Goal: Task Accomplishment & Management: Manage account settings

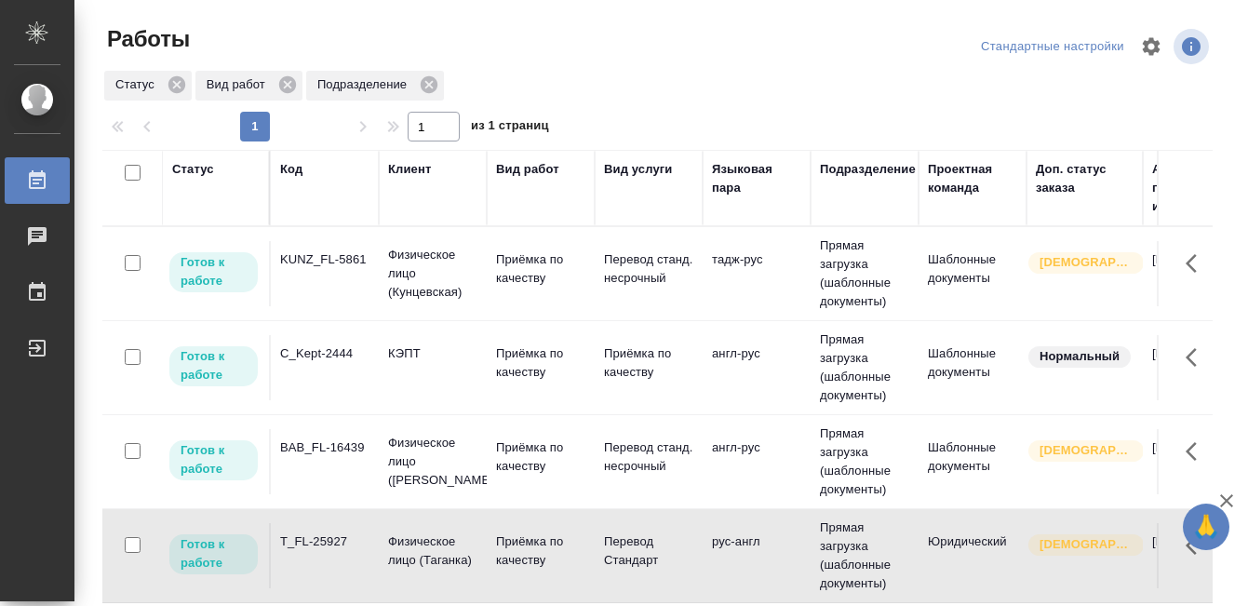
click at [341, 264] on div "KUNZ_FL-5861" at bounding box center [324, 259] width 89 height 19
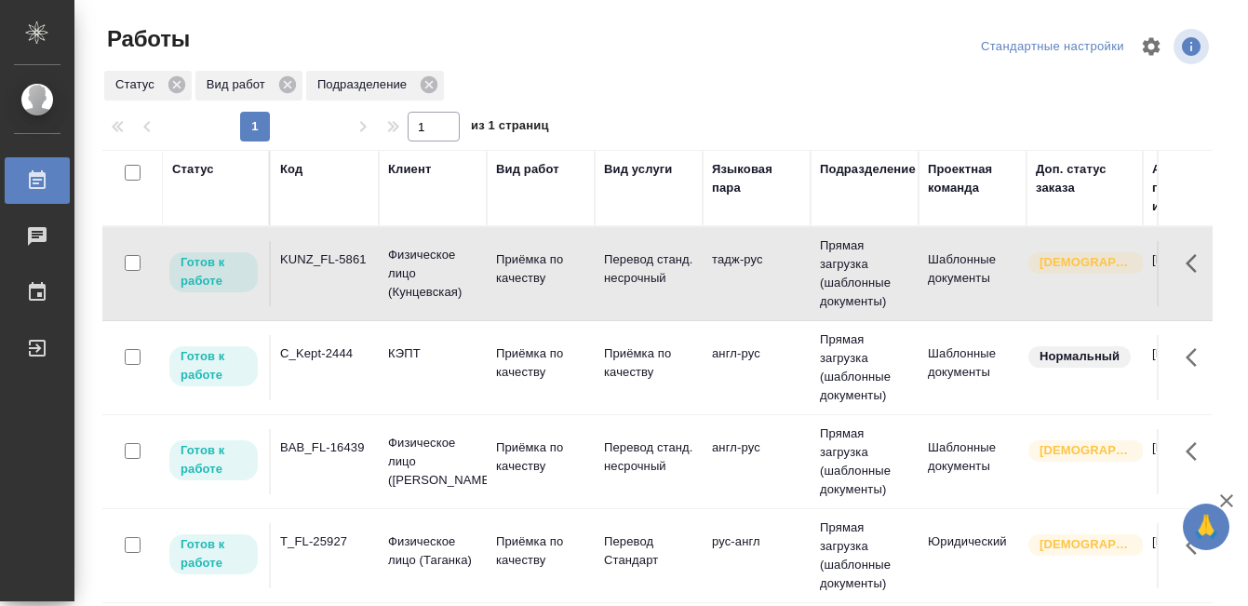
click at [341, 264] on div "KUNZ_FL-5861" at bounding box center [324, 259] width 89 height 19
click at [339, 452] on div "BAB_FL-16439" at bounding box center [324, 447] width 89 height 19
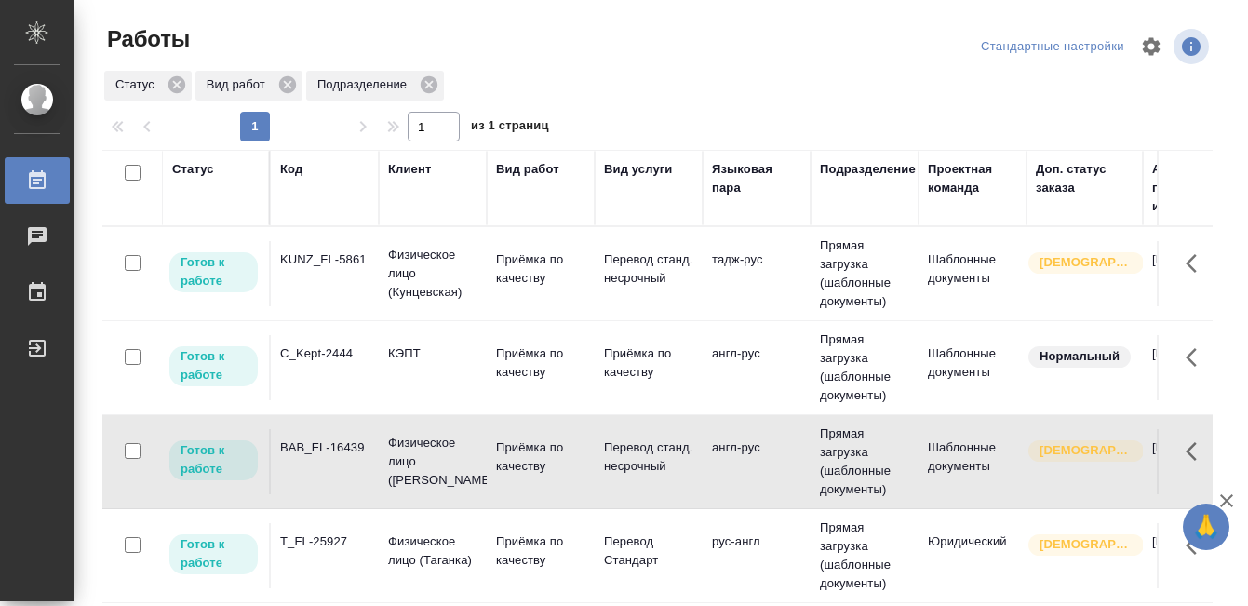
click at [339, 452] on div "BAB_FL-16439" at bounding box center [324, 447] width 89 height 19
click at [343, 342] on td "C_Kept-2444" at bounding box center [325, 367] width 108 height 65
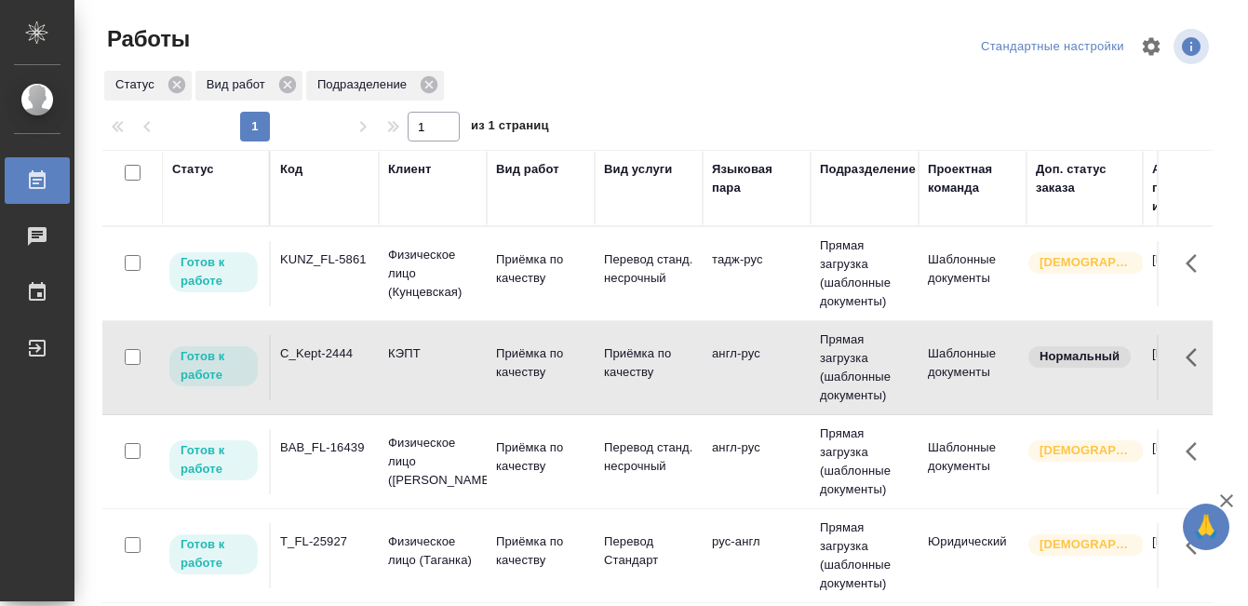
click at [343, 342] on td "C_Kept-2444" at bounding box center [325, 367] width 108 height 65
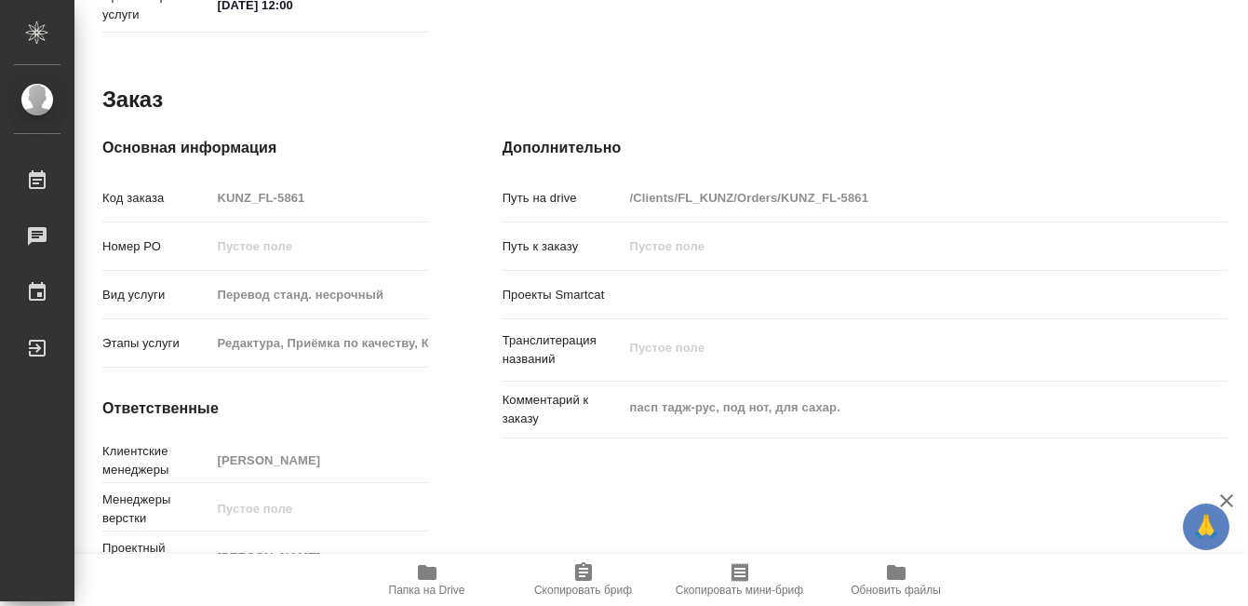
scroll to position [1019, 0]
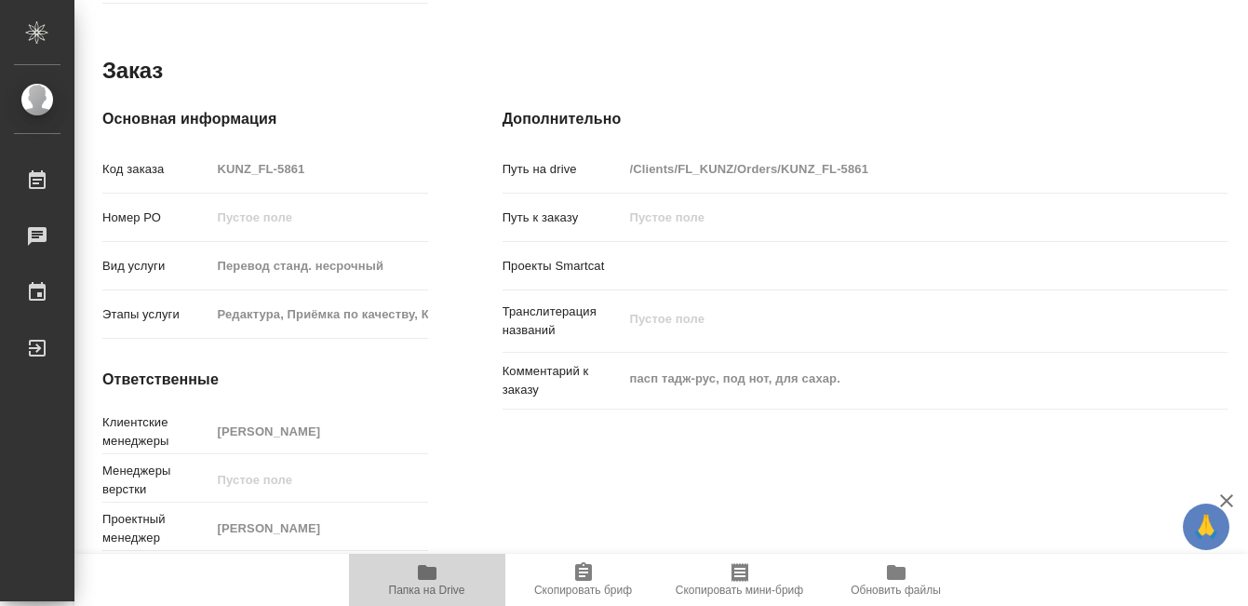
click at [422, 584] on span "Папка на Drive" at bounding box center [427, 590] width 76 height 13
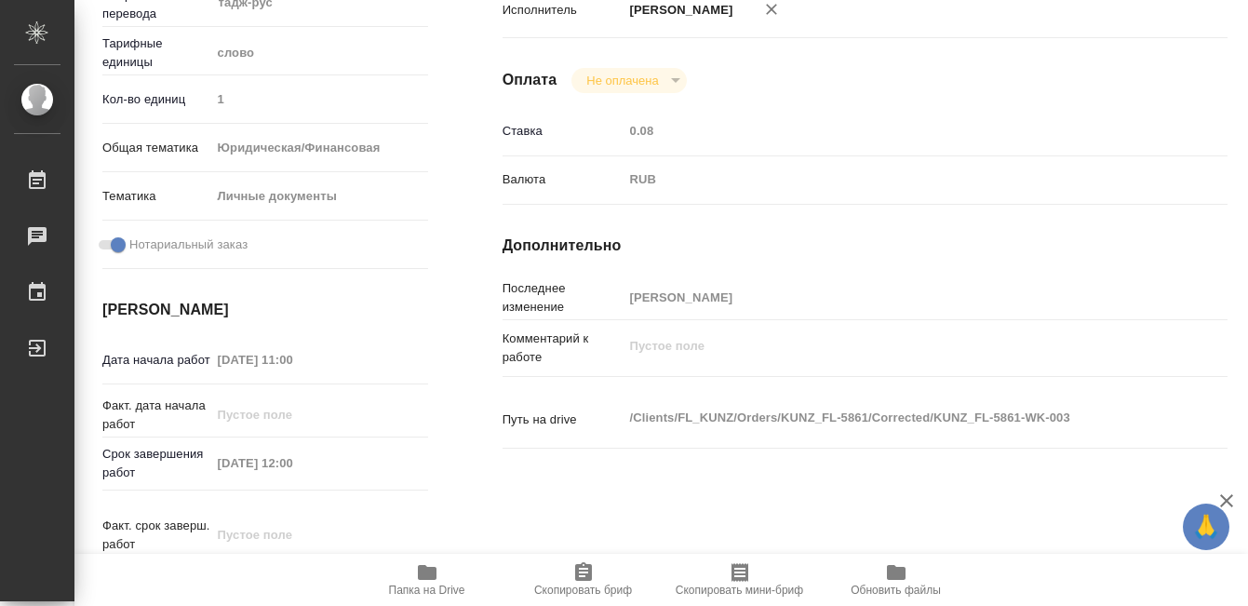
scroll to position [0, 0]
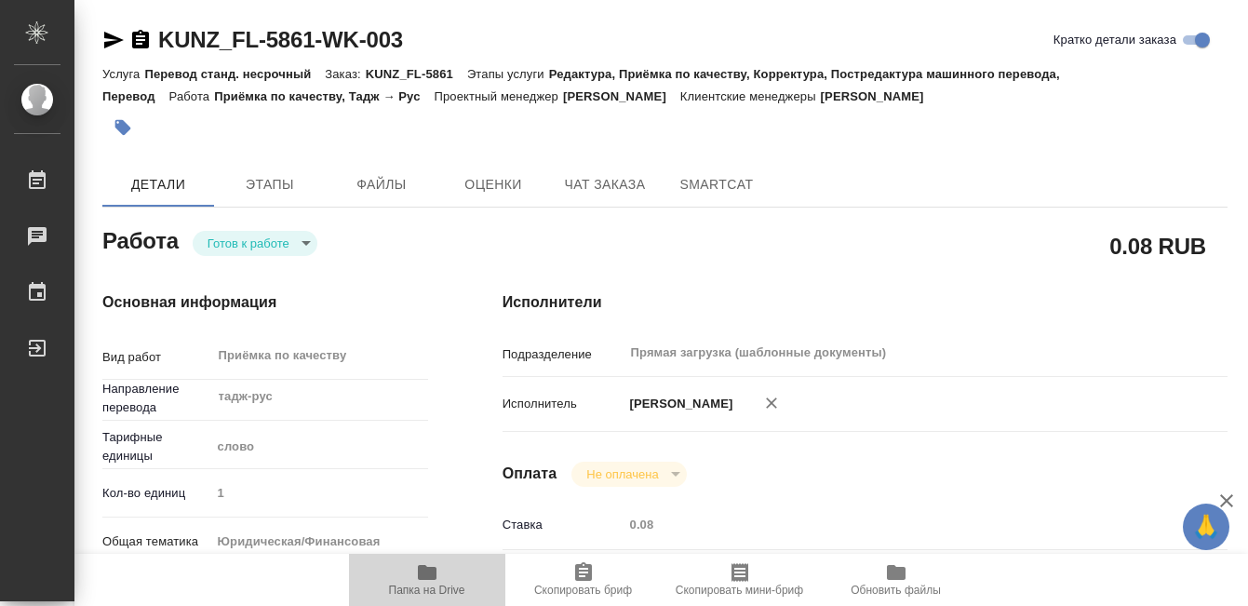
click at [436, 578] on icon "button" at bounding box center [427, 572] width 22 height 22
click at [114, 122] on icon "button" at bounding box center [123, 127] width 19 height 19
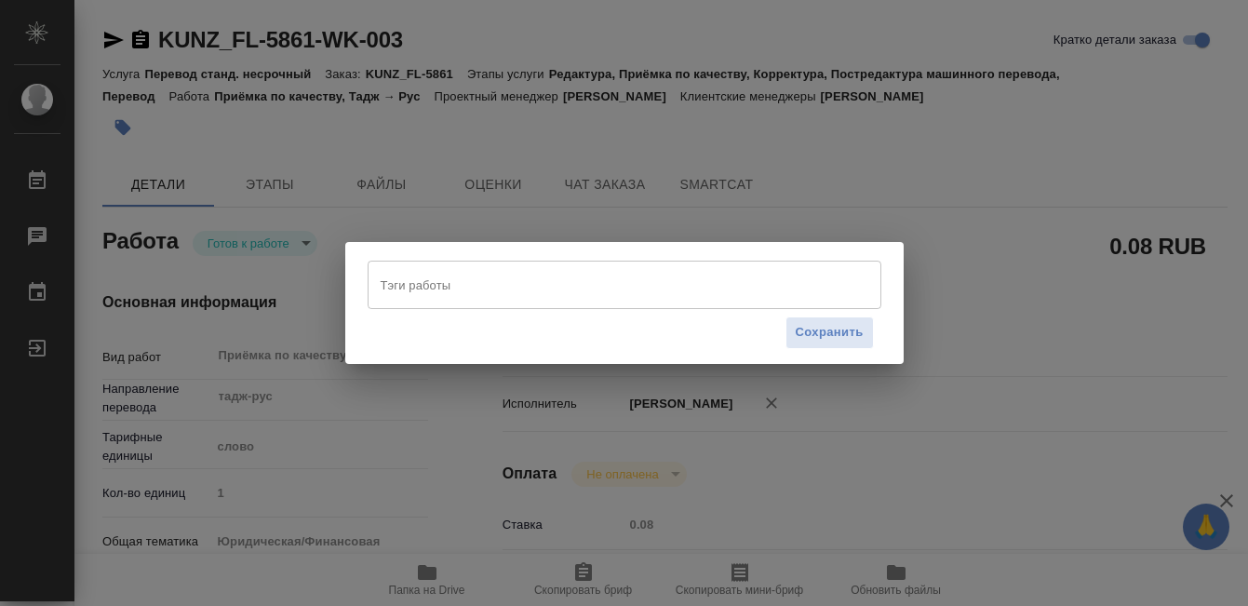
click at [487, 289] on input "Тэги работы" at bounding box center [607, 285] width 462 height 32
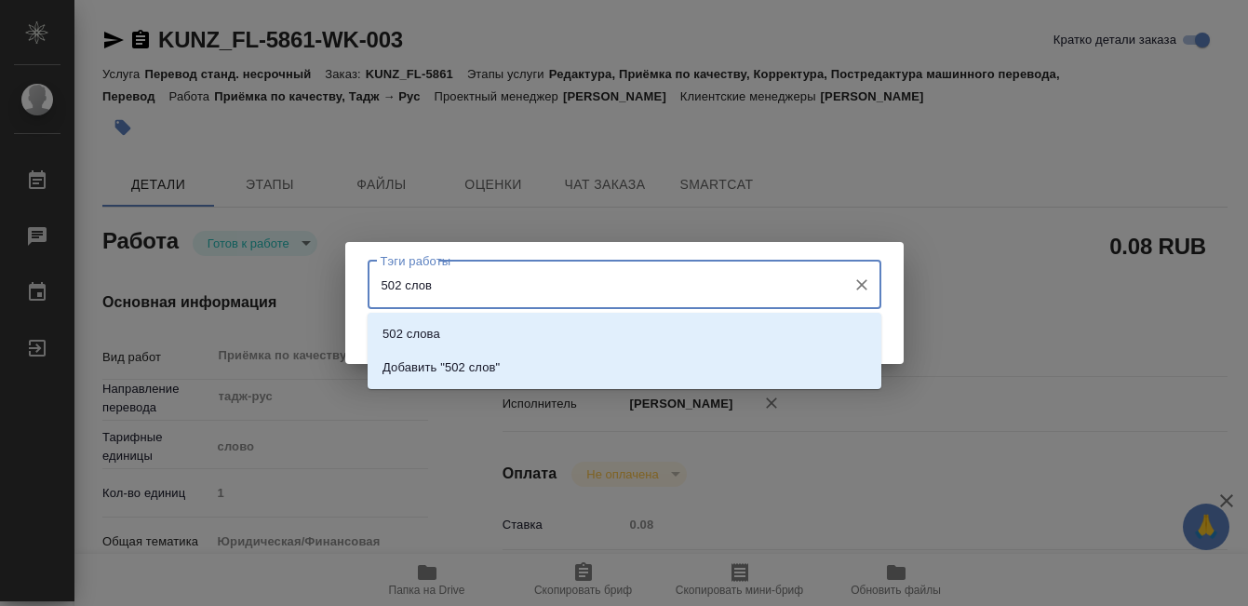
type input "502 слова"
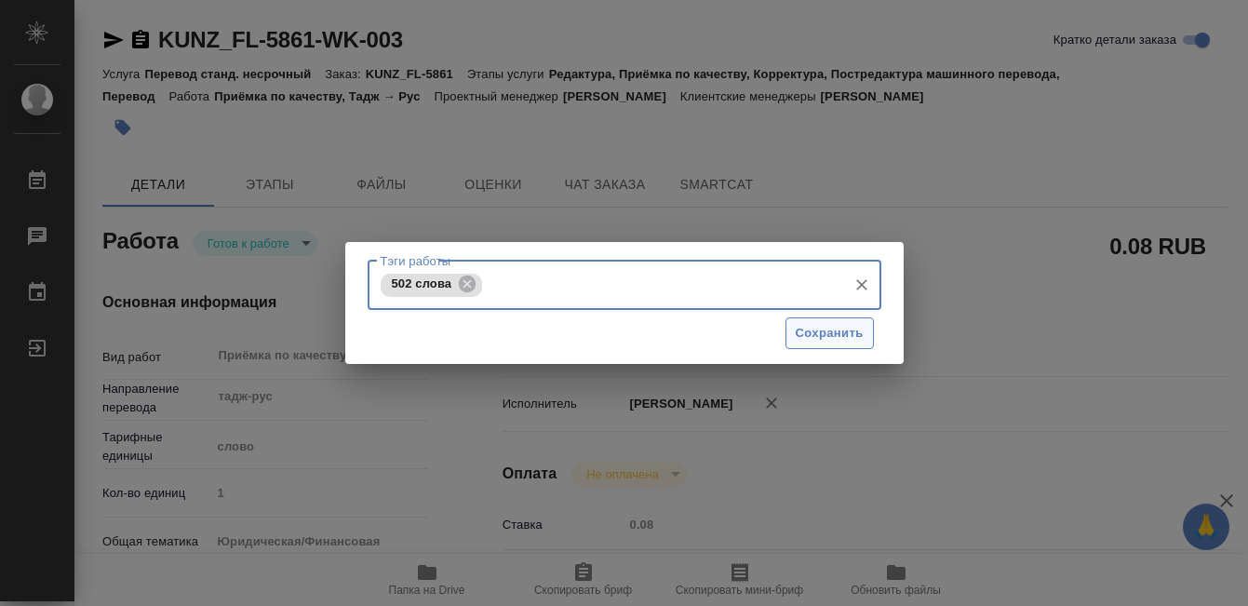
click at [848, 337] on span "Сохранить" at bounding box center [830, 333] width 68 height 21
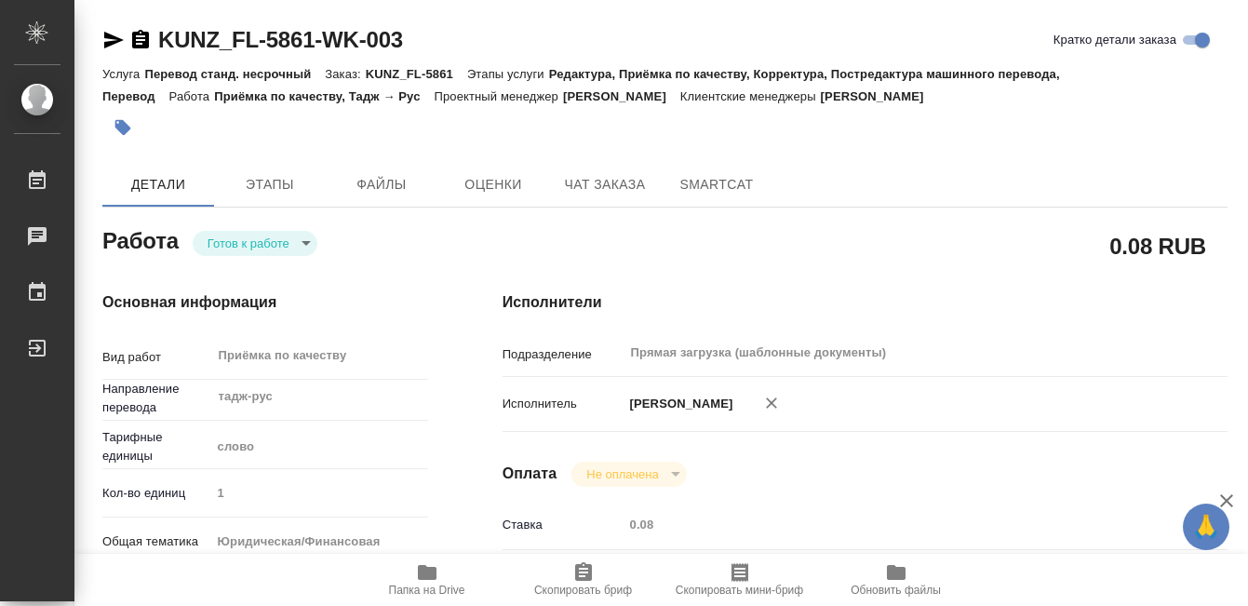
type input "readyForWork"
type input "тадж-рус"
type input "5a8b1489cc6b4906c91bfd90"
type input "1"
type input "yr-fn"
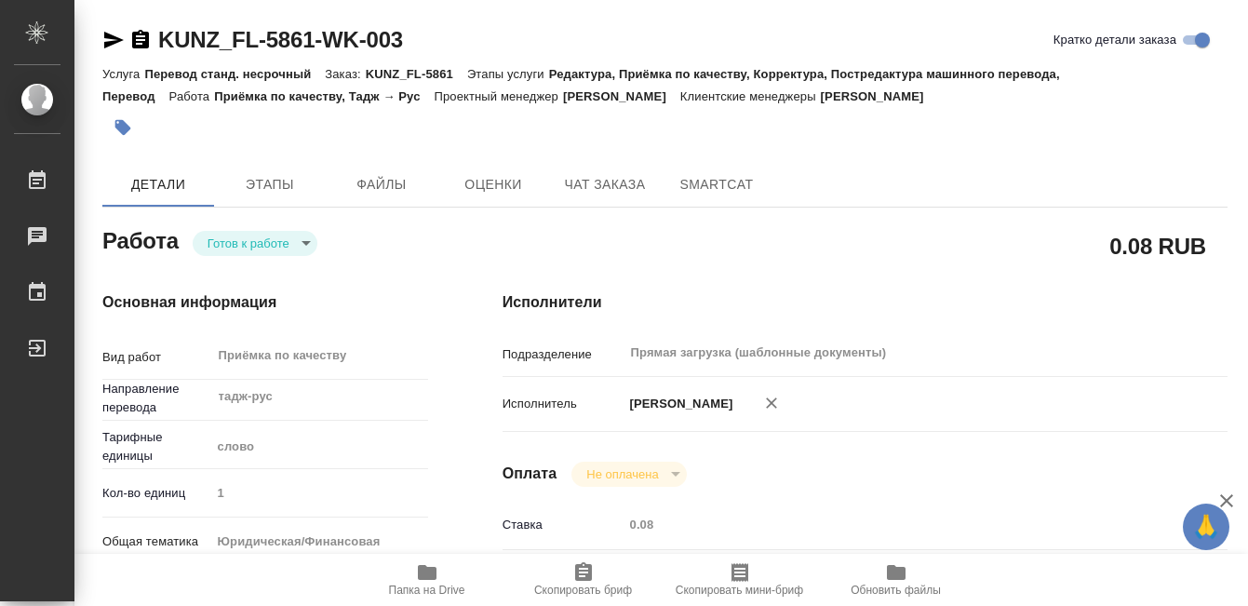
type input "5a8b8b956a9677013d343cfe"
checkbox input "true"
type input "02.09.2025 11:00"
type input "02.09.2025 12:00"
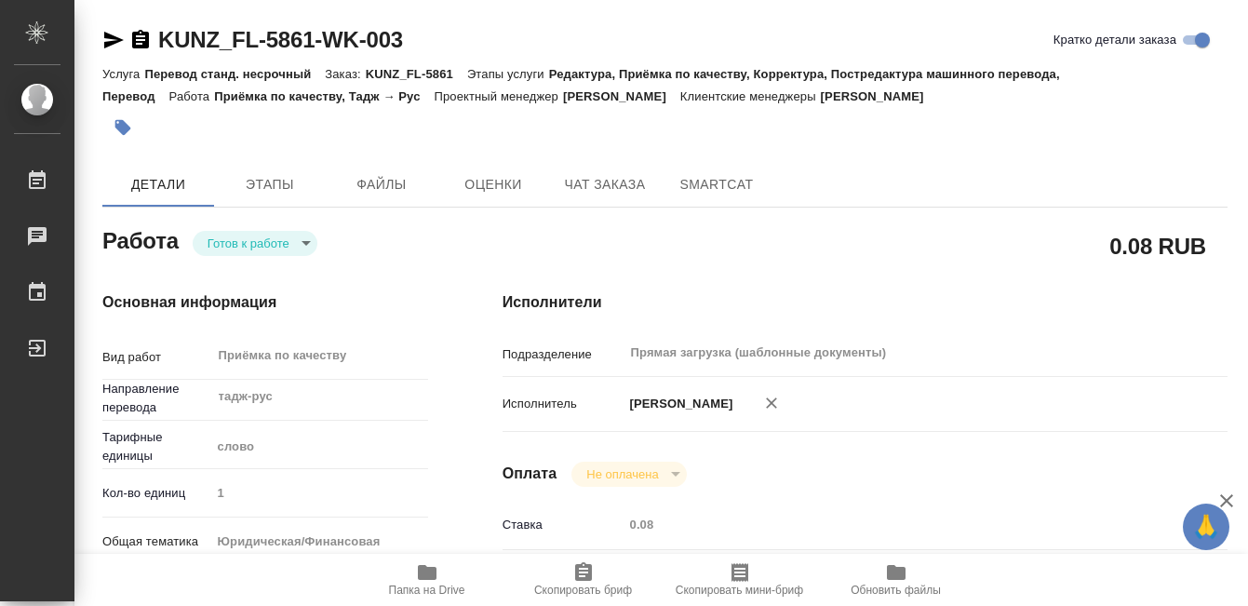
type input "Прямая загрузка (шаблонные документы)"
type input "notPayed"
type input "0.08"
type input "RUB"
type input "[PERSON_NAME]"
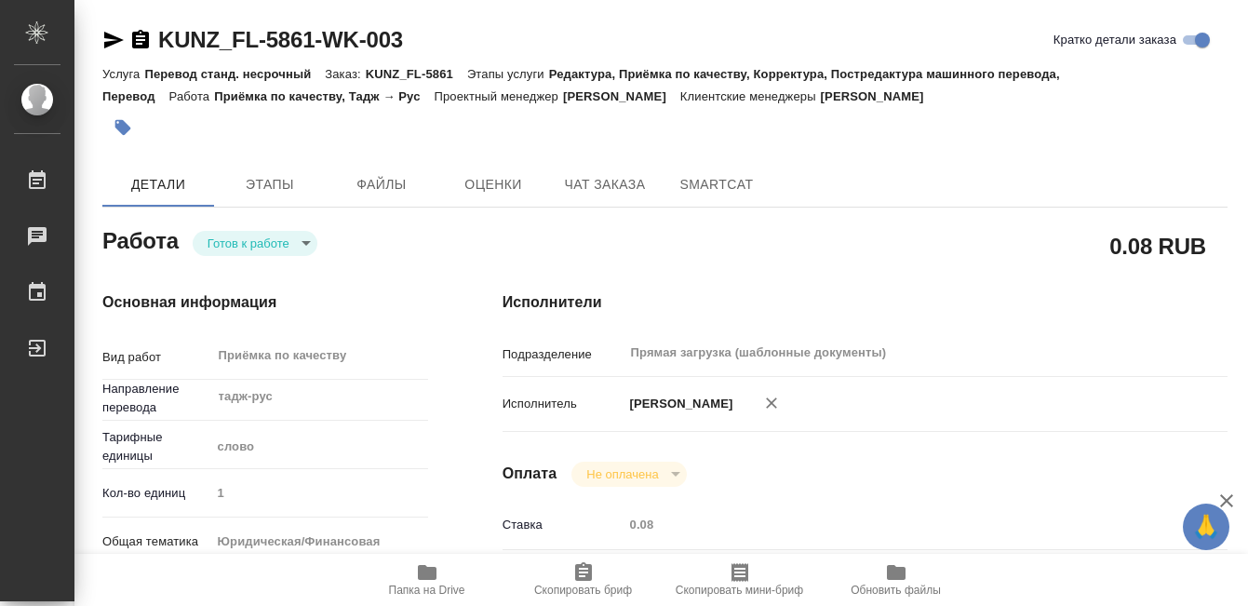
type input "KUNZ_FL-5861"
type input "Перевод станд. несрочный"
type input "Редактура, Приёмка по качеству, Корректура, Постредактура машинного перевода, П…"
type input "Веселова Юлия"
type input "/Clients/FL_KUNZ/Orders/KUNZ_FL-5861"
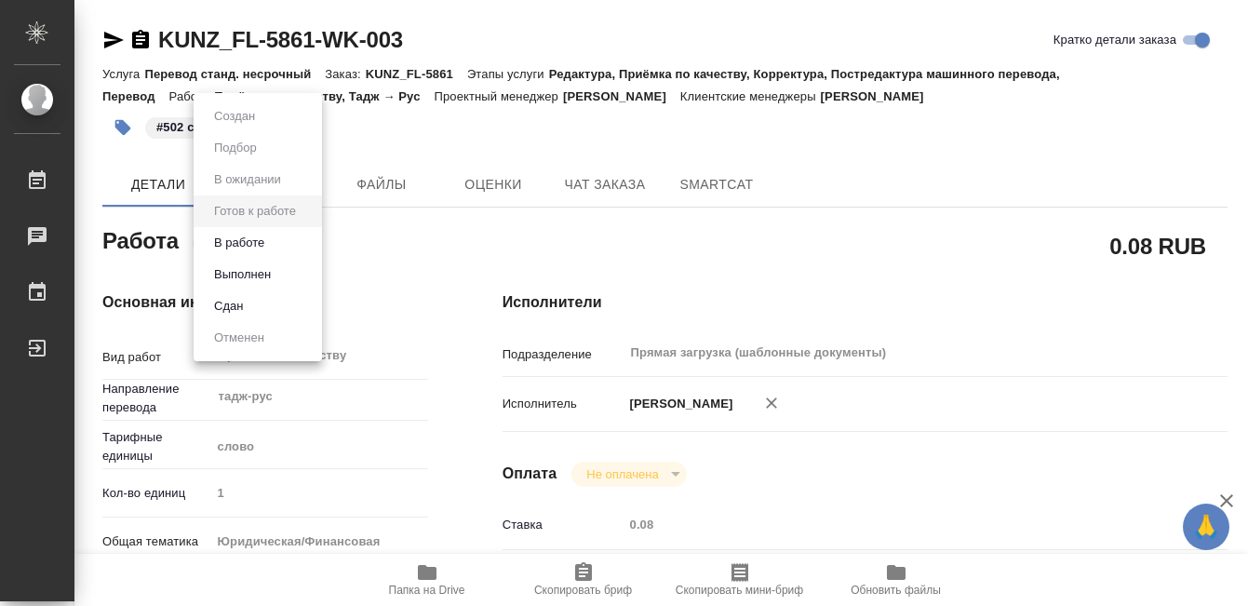
click at [262, 253] on body "🙏 .cls-1 fill:#fff; AWATERA Kobzeva Elizaveta Работы 0 Чаты График Выйти KUNZ_F…" at bounding box center [624, 303] width 1248 height 606
click at [254, 279] on button "Выполнен" at bounding box center [242, 274] width 68 height 20
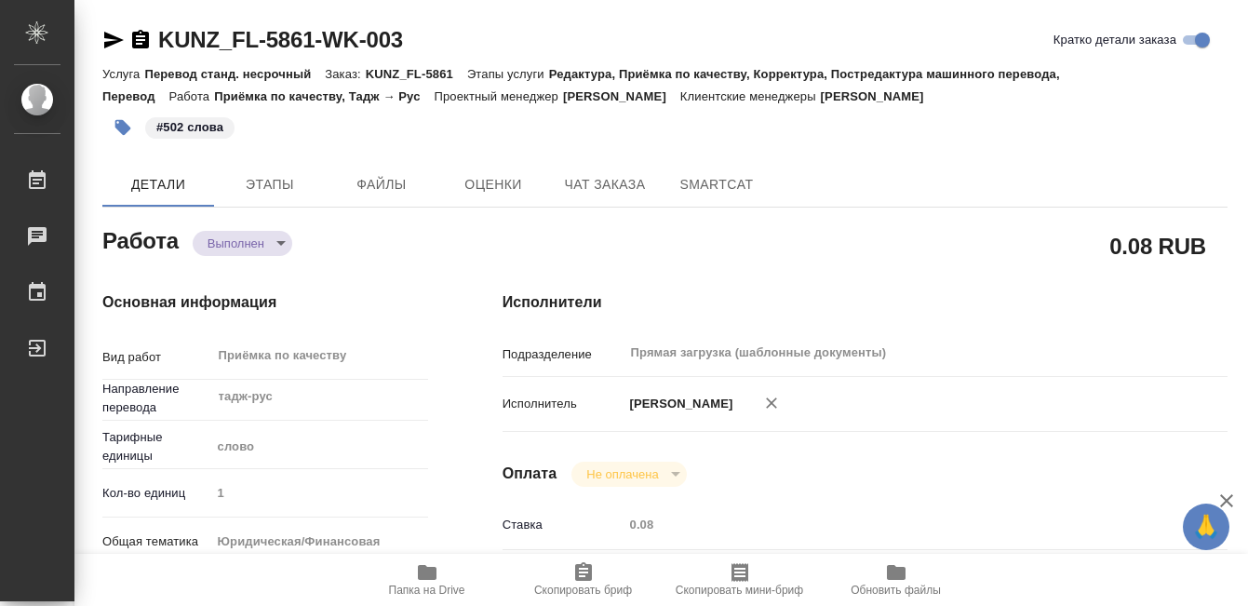
type textarea "x"
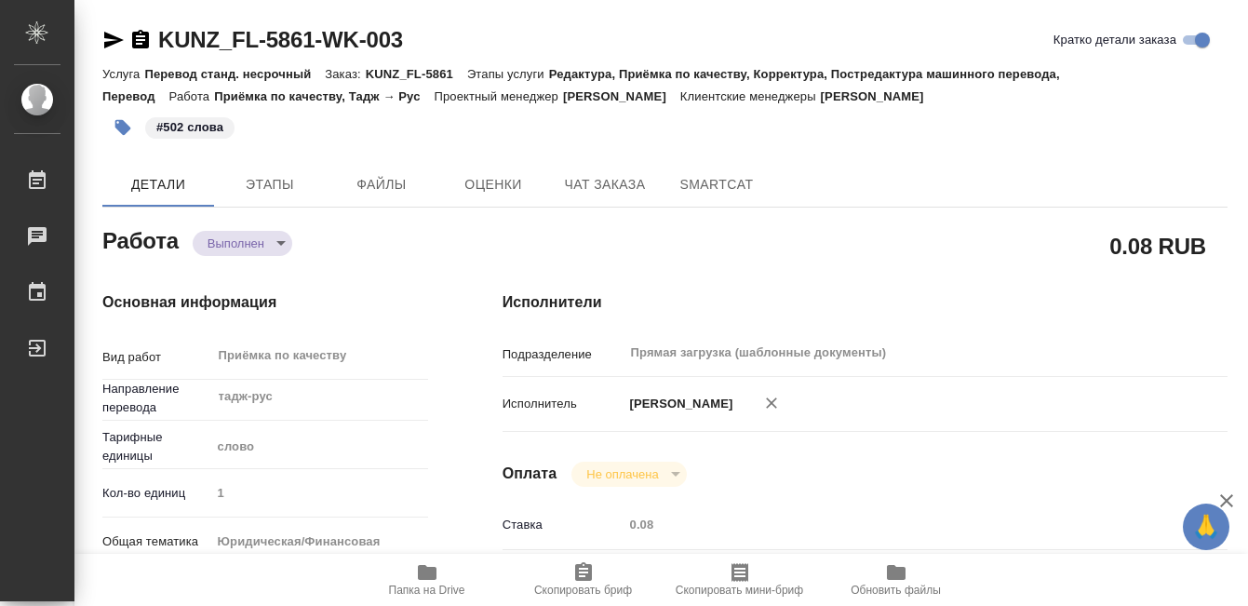
type textarea "x"
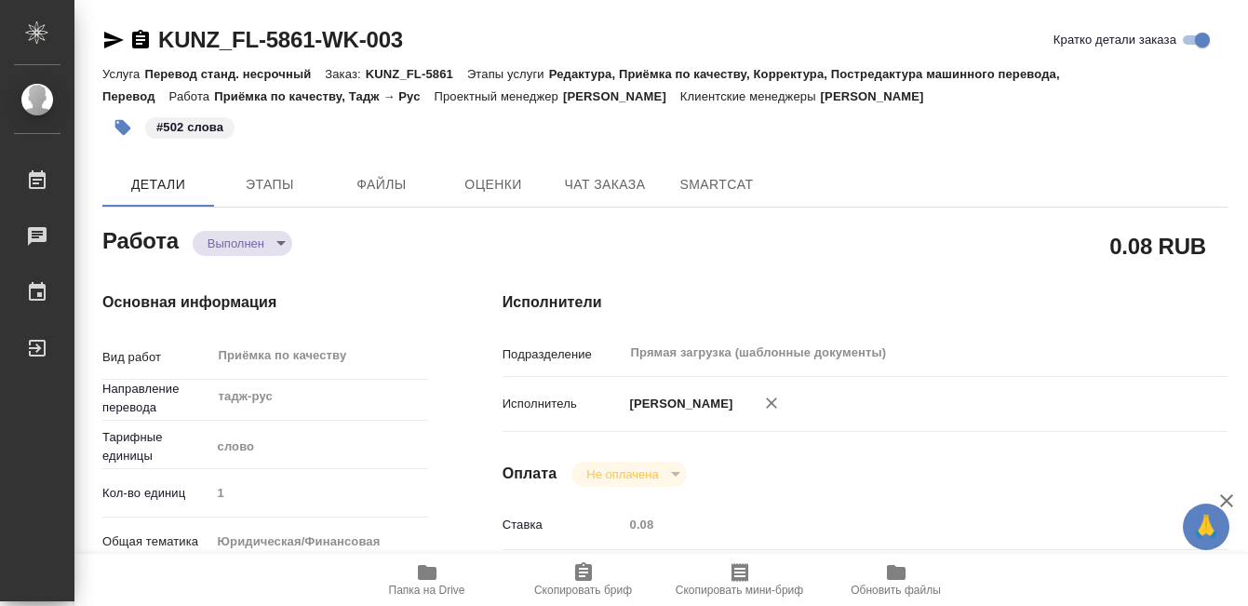
click at [138, 35] on icon "button" at bounding box center [140, 40] width 22 height 22
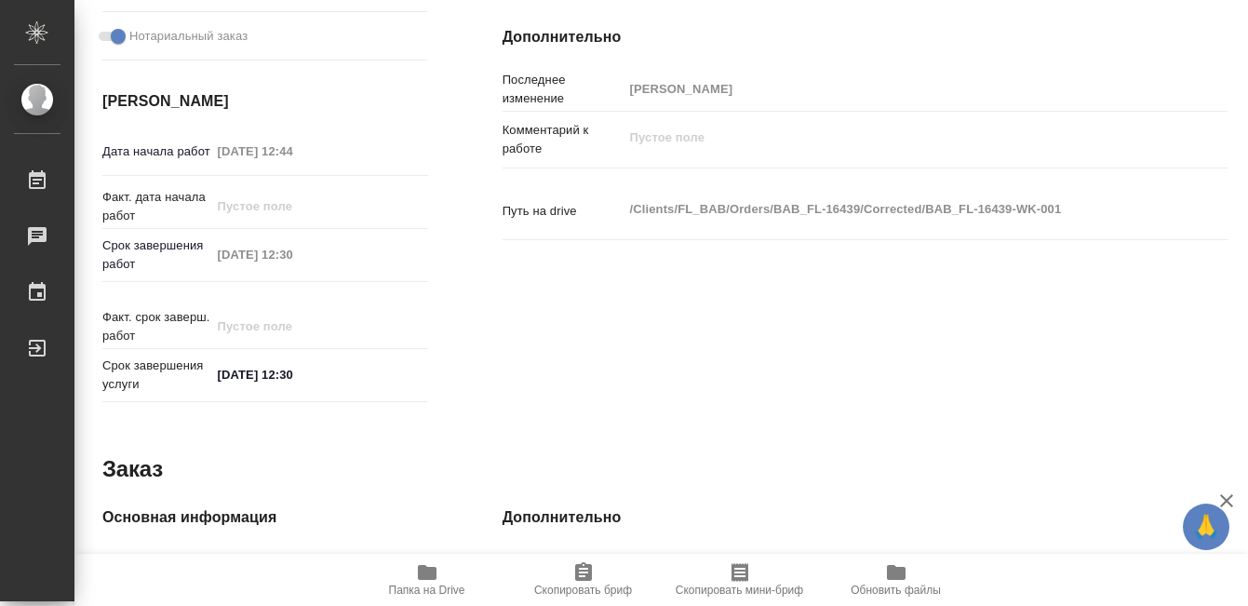
scroll to position [1019, 0]
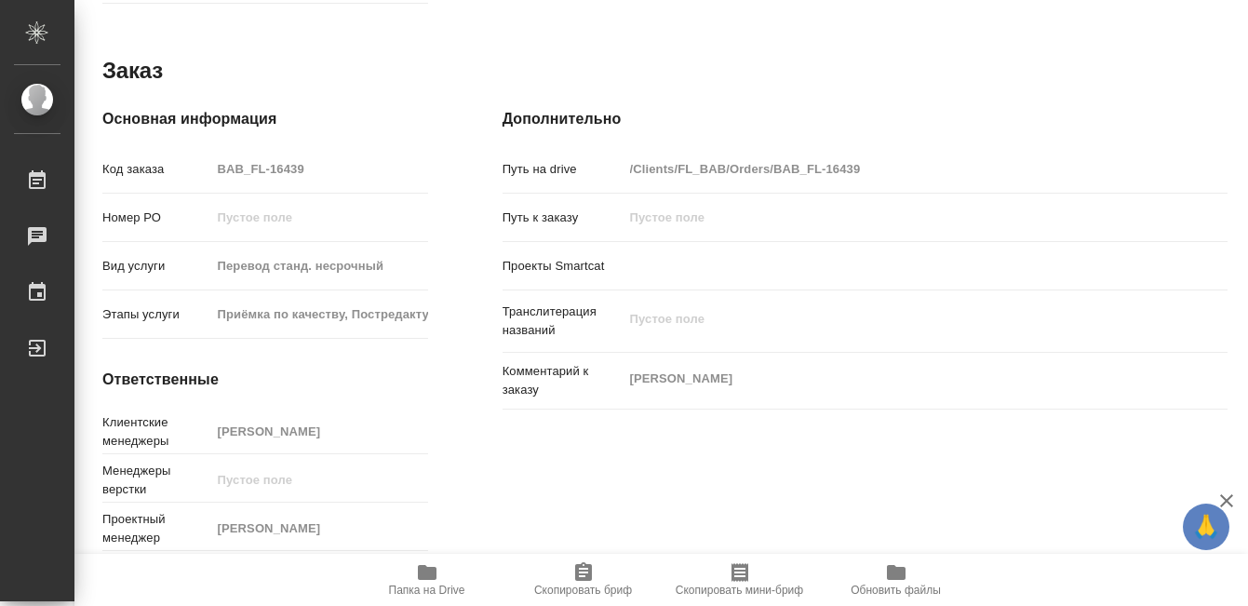
click at [417, 561] on icon "button" at bounding box center [427, 572] width 22 height 22
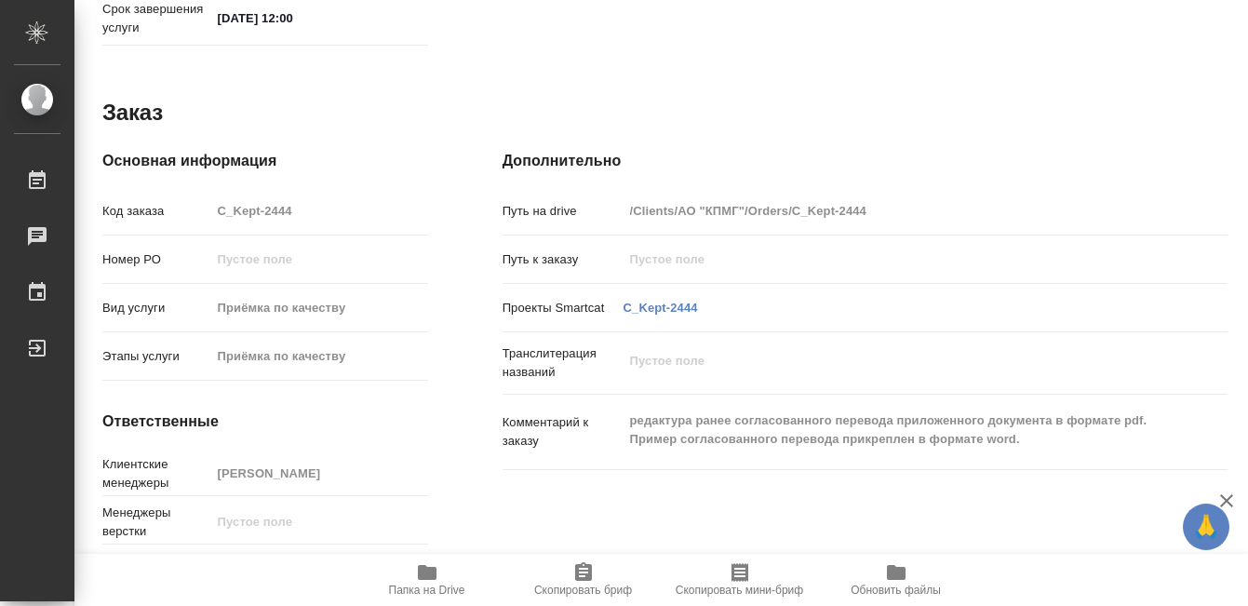
scroll to position [1019, 0]
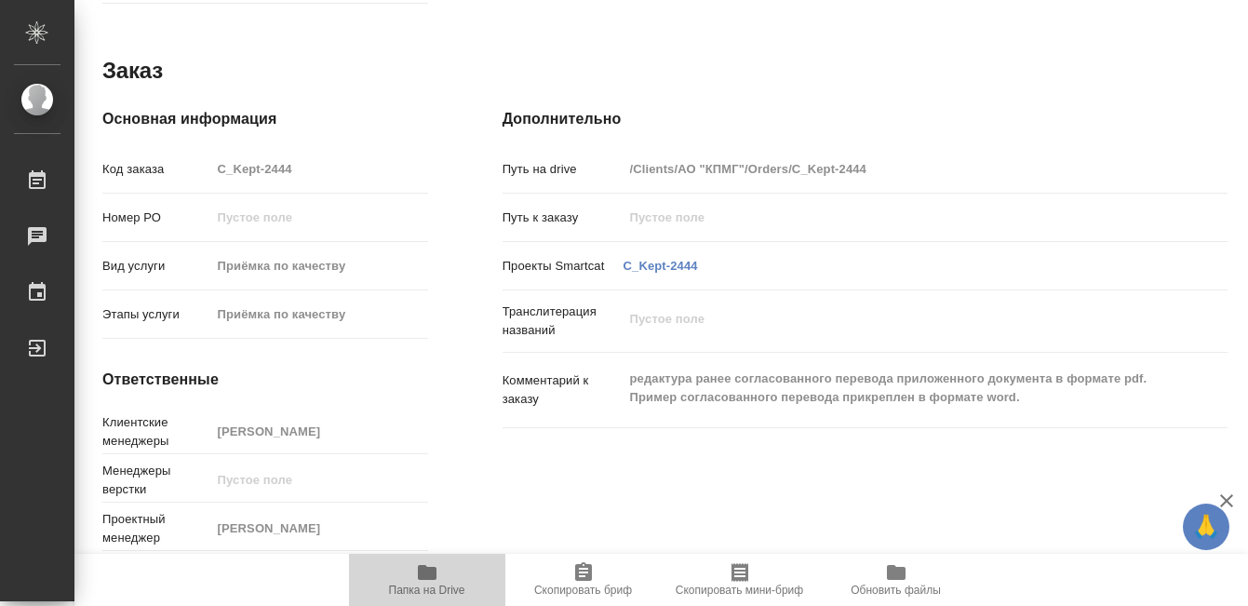
click at [440, 564] on span "Папка на Drive" at bounding box center [427, 578] width 134 height 35
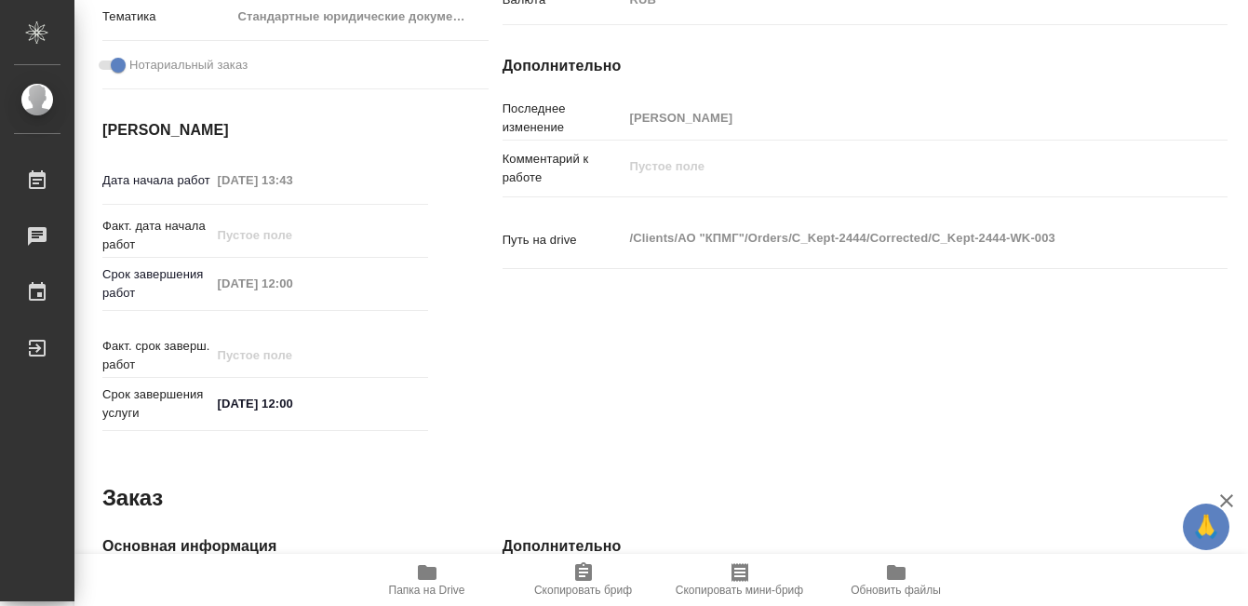
scroll to position [0, 0]
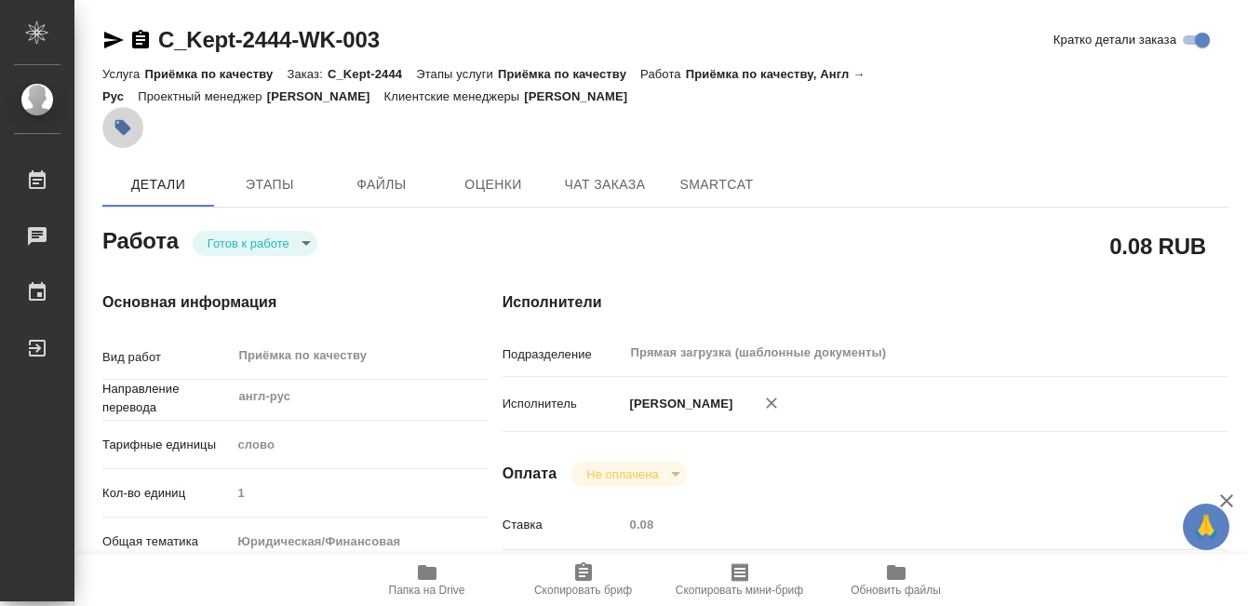
click at [138, 123] on button "button" at bounding box center [122, 127] width 41 height 41
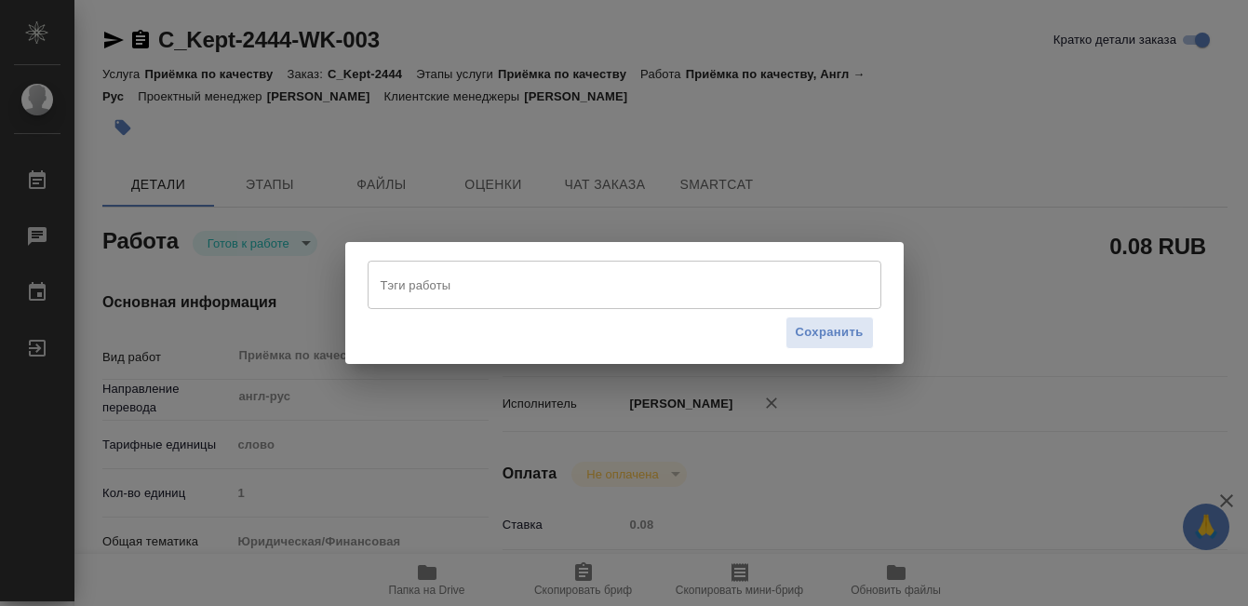
click at [453, 282] on input "Тэги работы" at bounding box center [607, 285] width 462 height 32
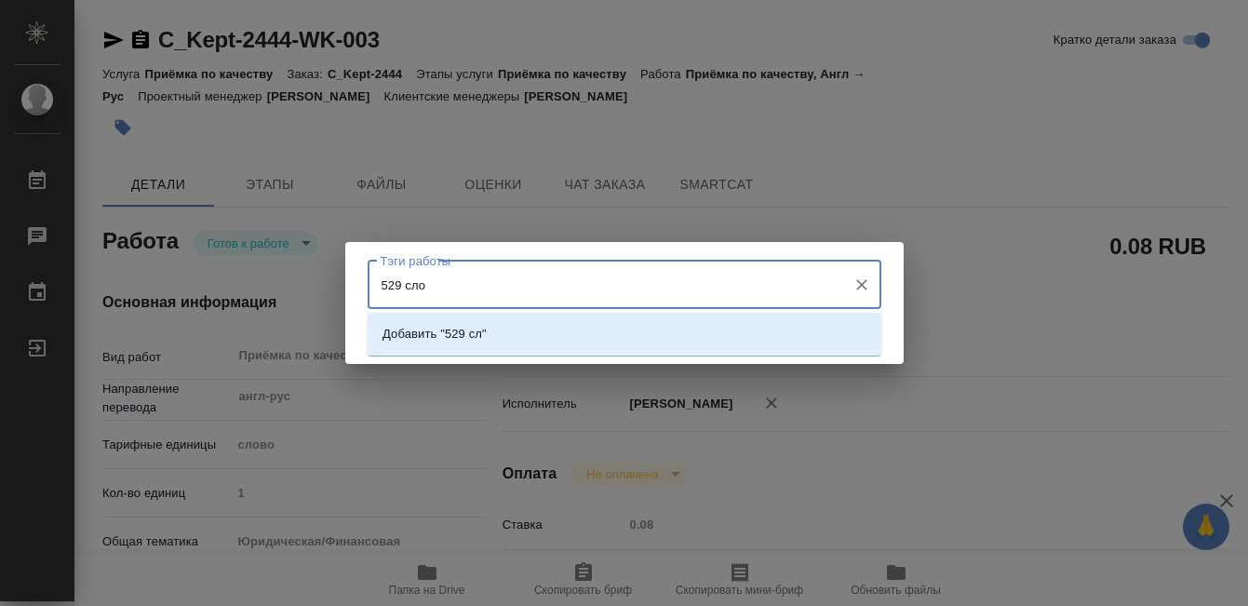
type input "529 слов"
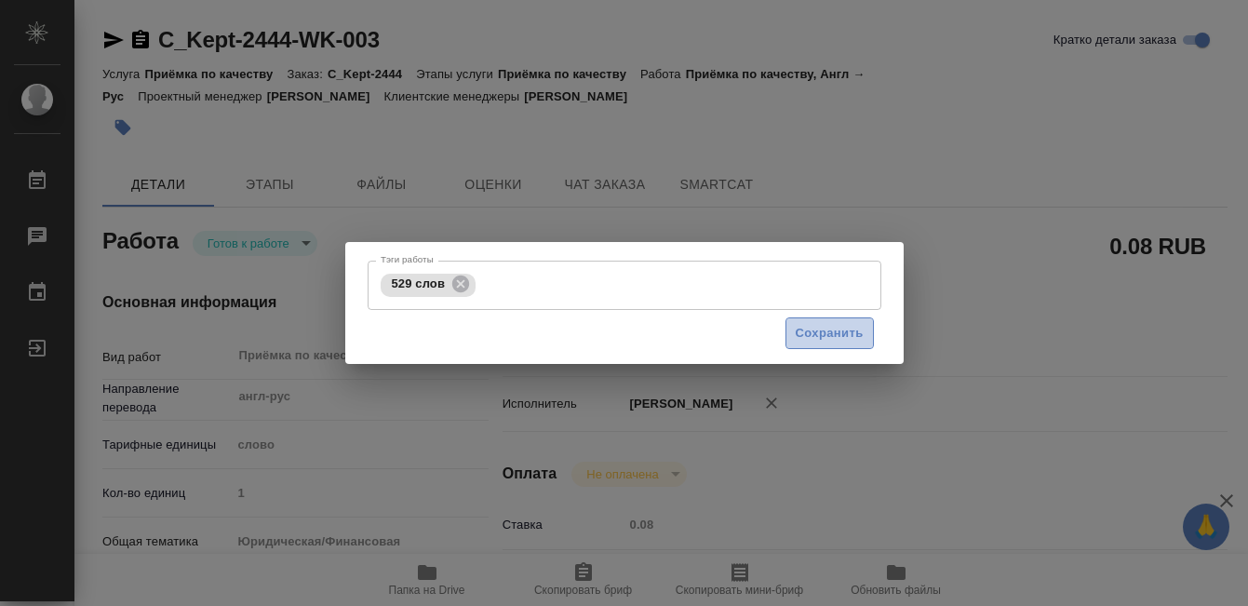
click at [851, 328] on span "Сохранить" at bounding box center [830, 333] width 68 height 21
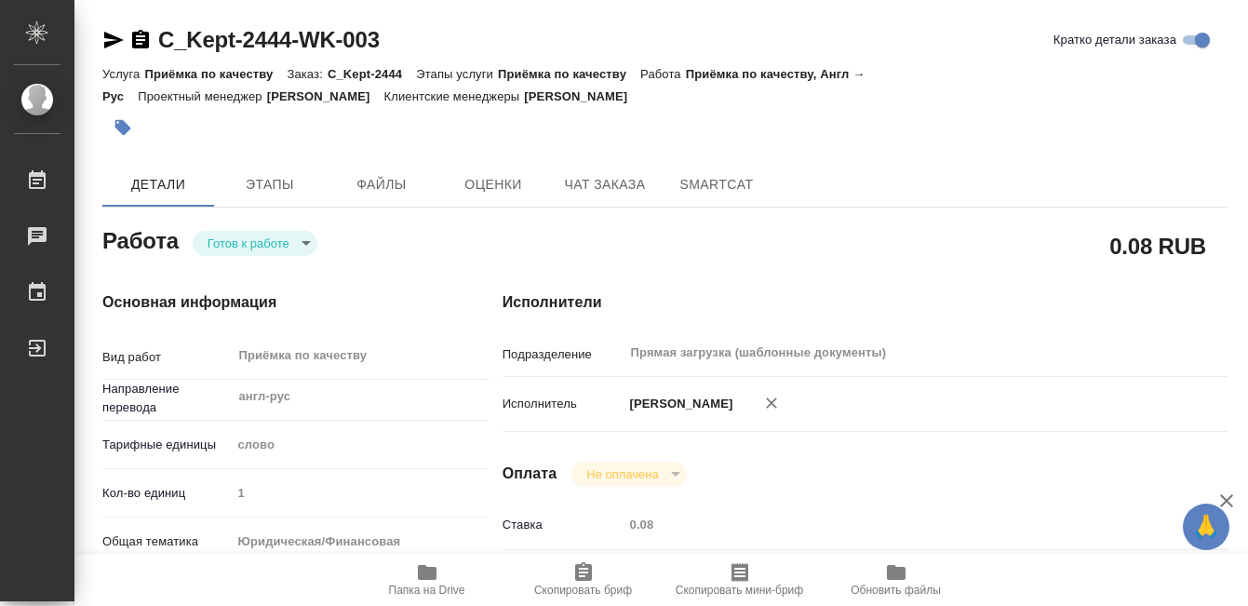
type input "readyForWork"
type input "англ-рус"
type input "5a8b1489cc6b4906c91bfd90"
type input "1"
type input "yr-fn"
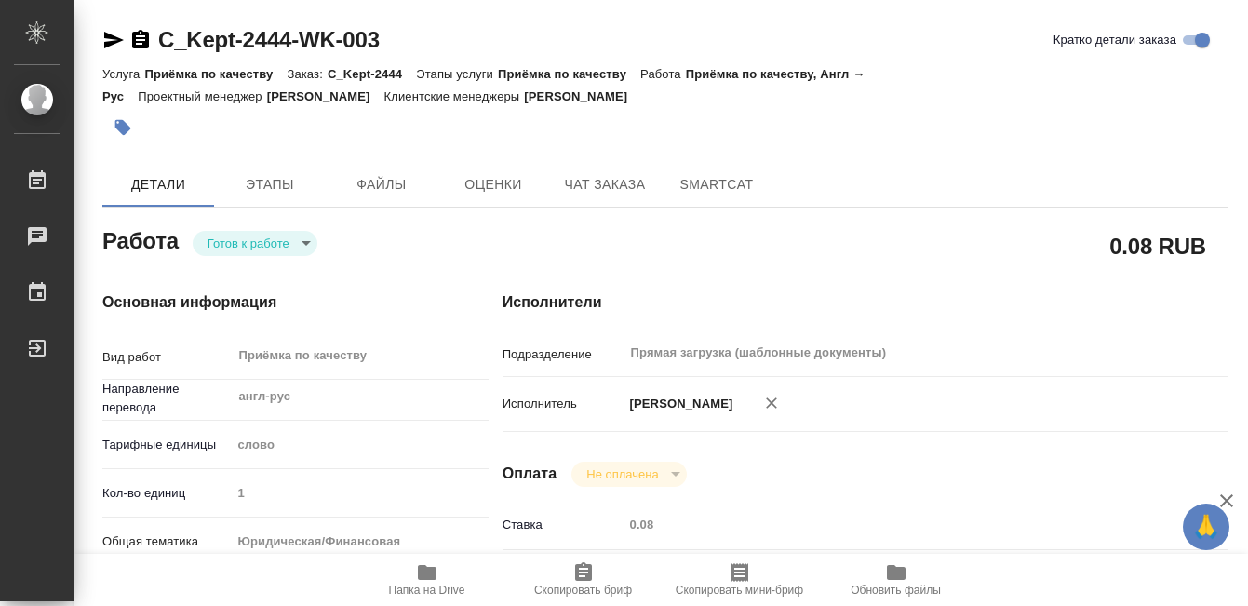
type input "5f647205b73bc97568ca66bf"
checkbox input "true"
type input "01.09.2025 13:43"
type input "02.09.2025 12:00"
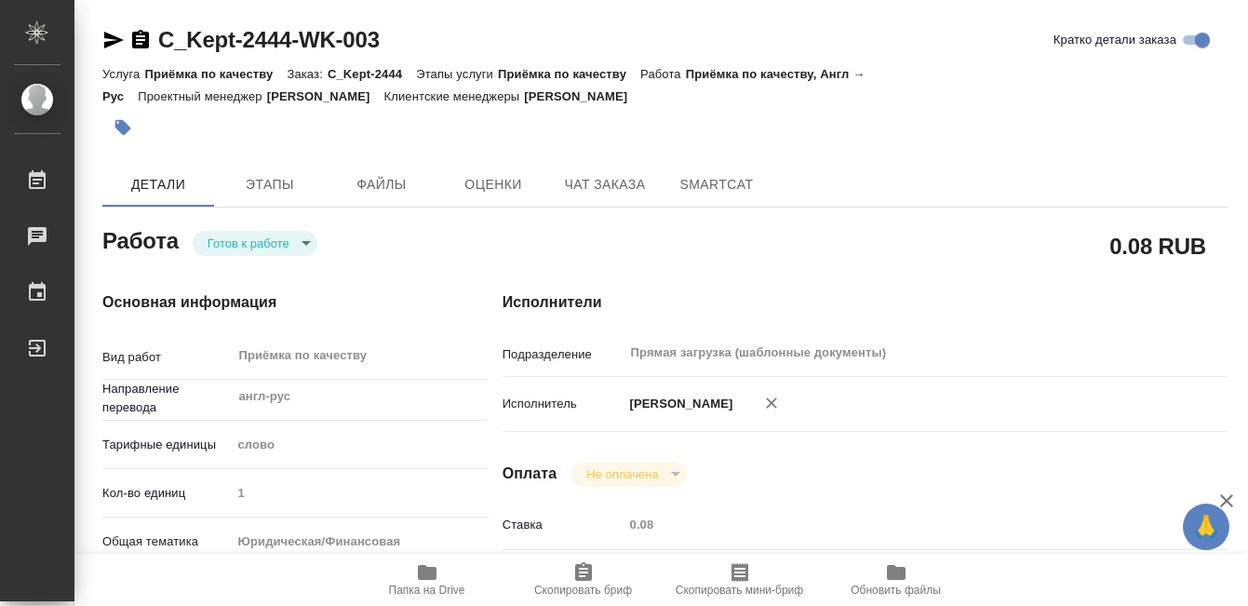
type input "Прямая загрузка (шаблонные документы)"
type input "notPayed"
type input "0.08"
type input "RUB"
type input "[PERSON_NAME]"
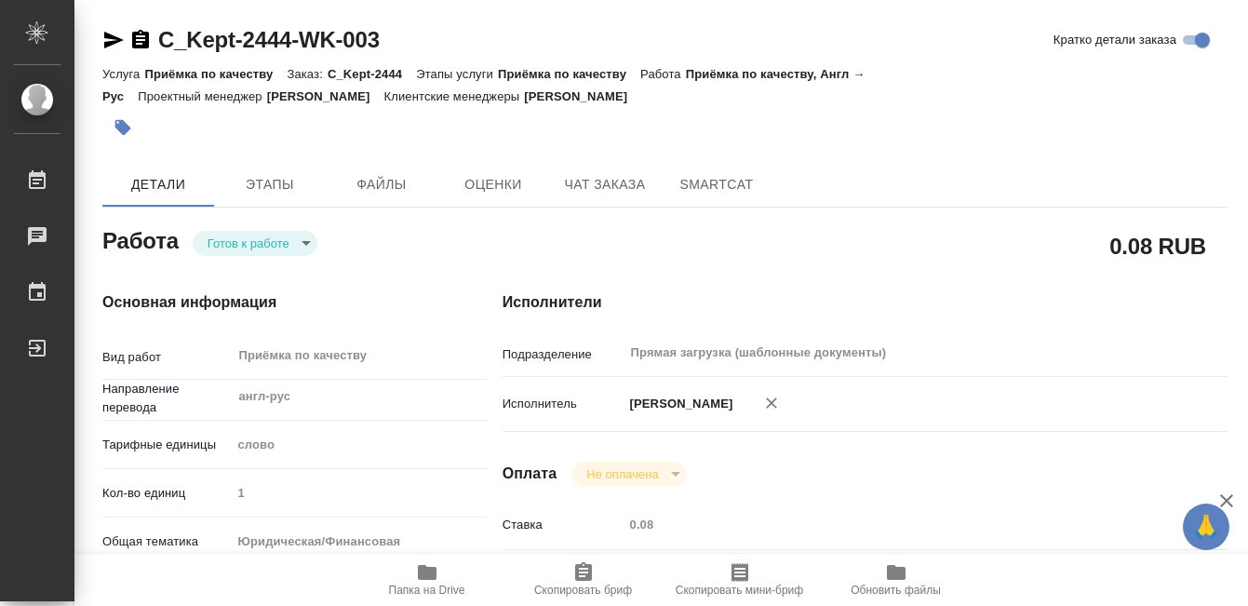
type input "C_Kept-2444"
type input "Приёмка по качеству"
type input "Зайцева Светлана"
type input "/Clients/АО "КПМГ"/Orders/C_Kept-2444"
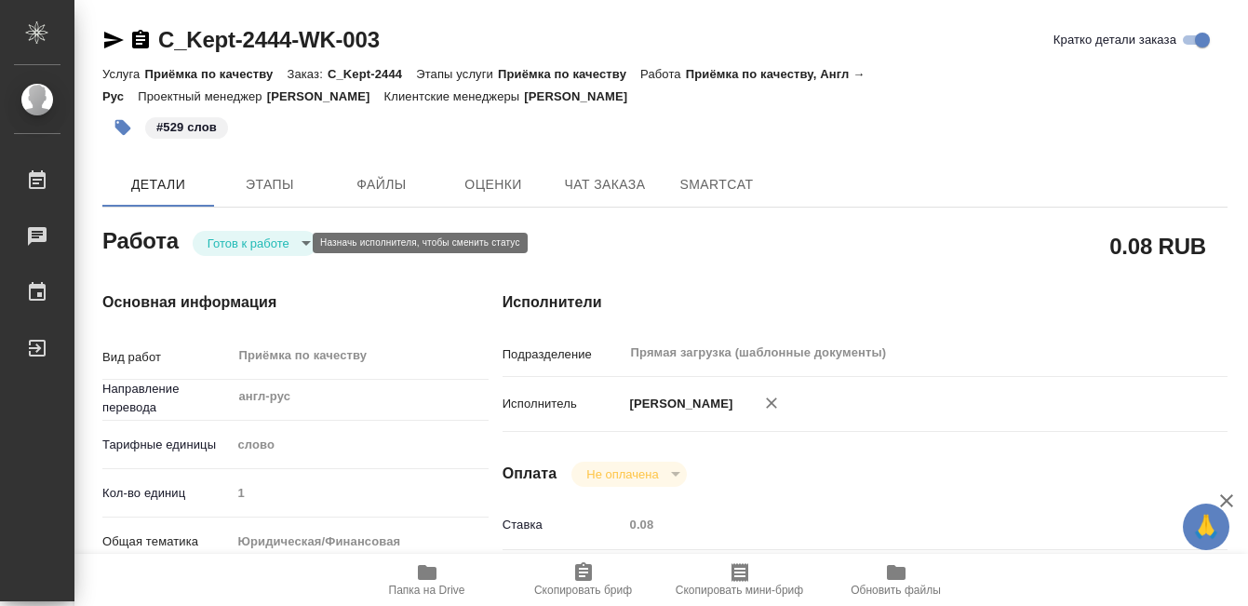
click at [279, 248] on body "🙏 .cls-1 fill:#fff; AWATERA Kobzeva Elizaveta Работы 0 Чаты График Выйти C_Kept…" at bounding box center [624, 303] width 1248 height 606
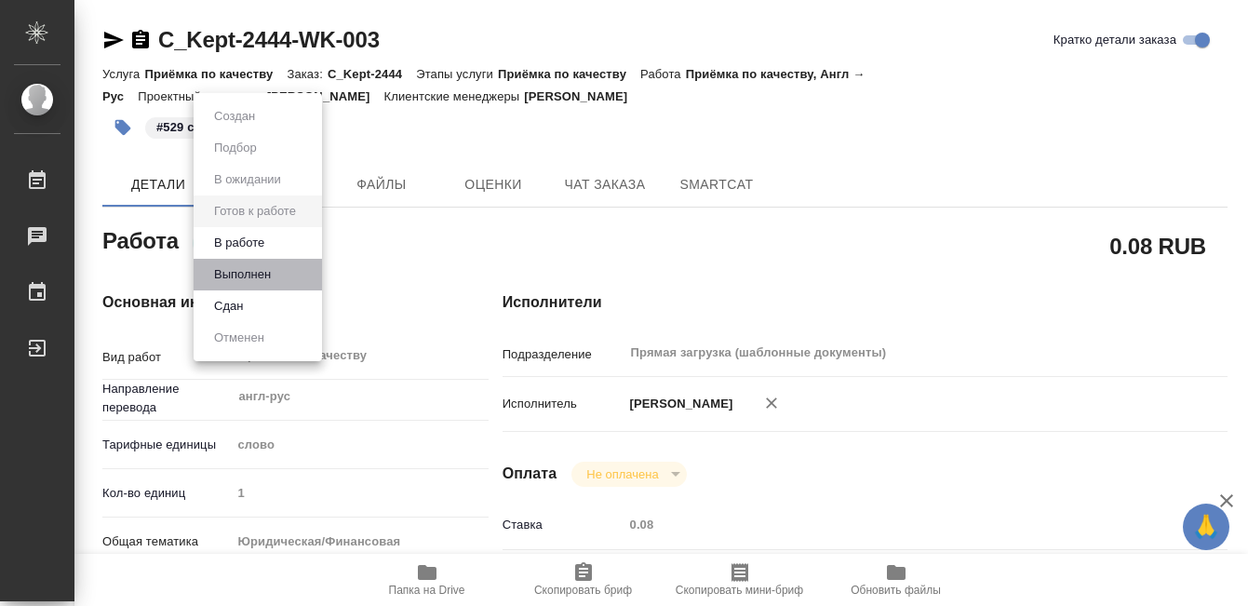
click at [282, 275] on li "Выполнен" at bounding box center [258, 275] width 128 height 32
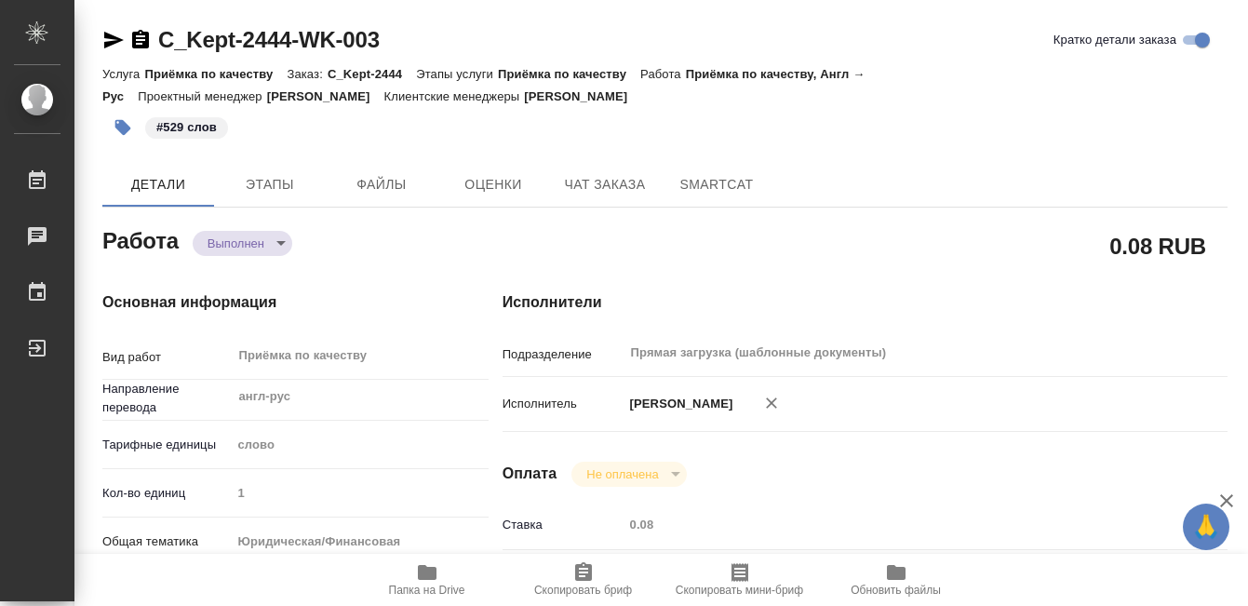
type textarea "x"
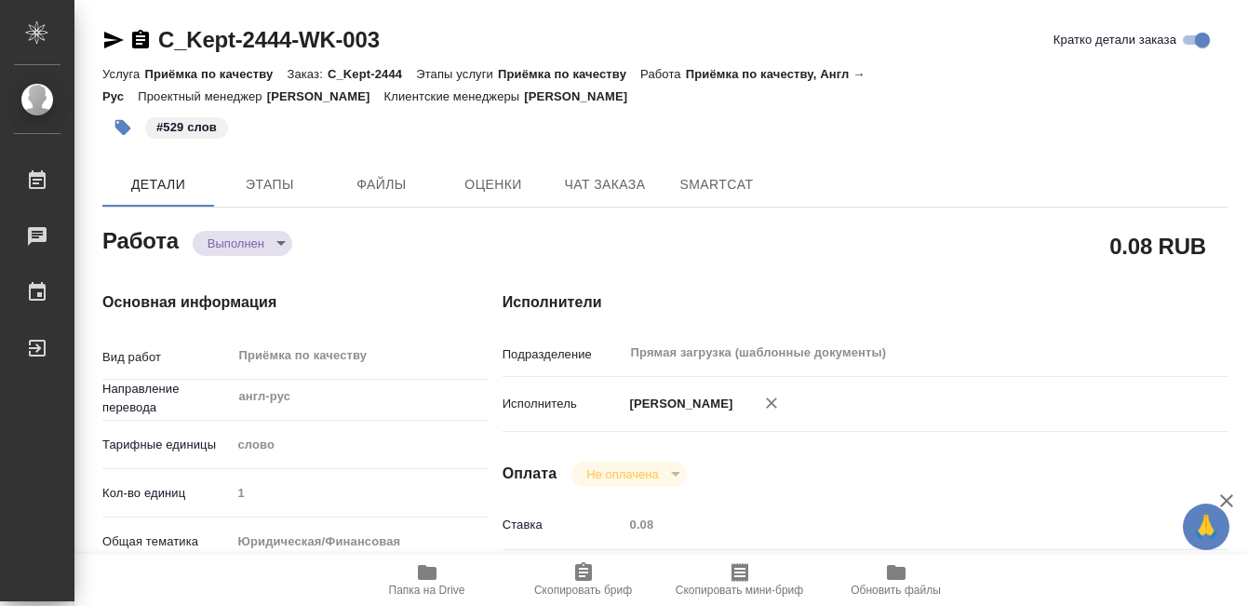
type textarea "x"
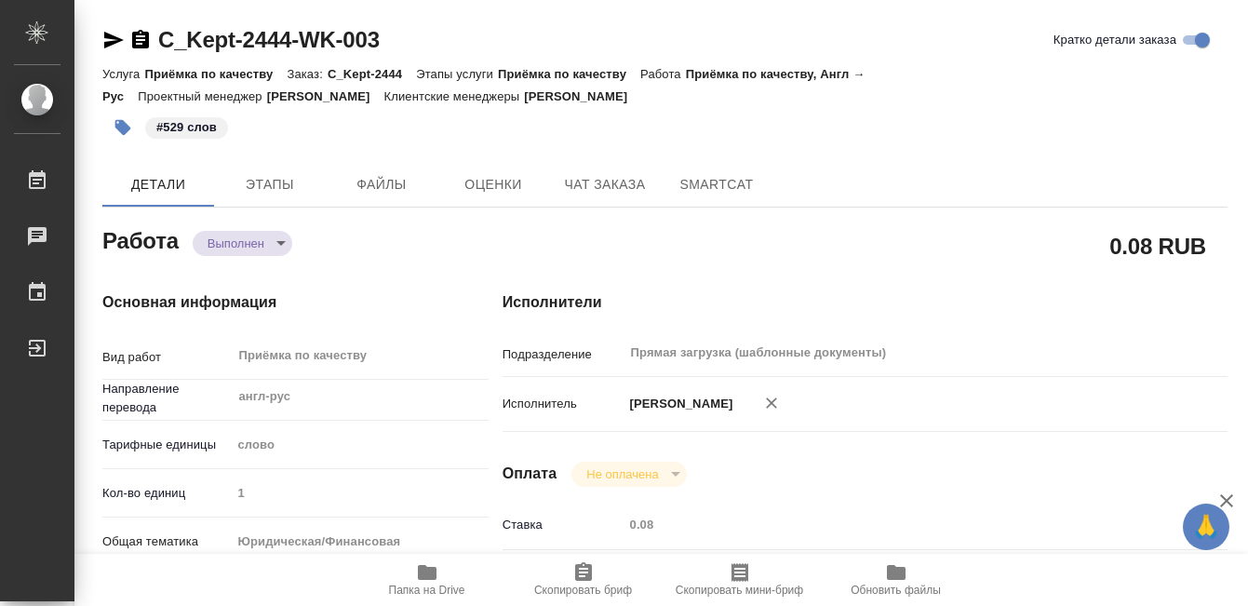
click at [133, 37] on icon "button" at bounding box center [140, 39] width 17 height 19
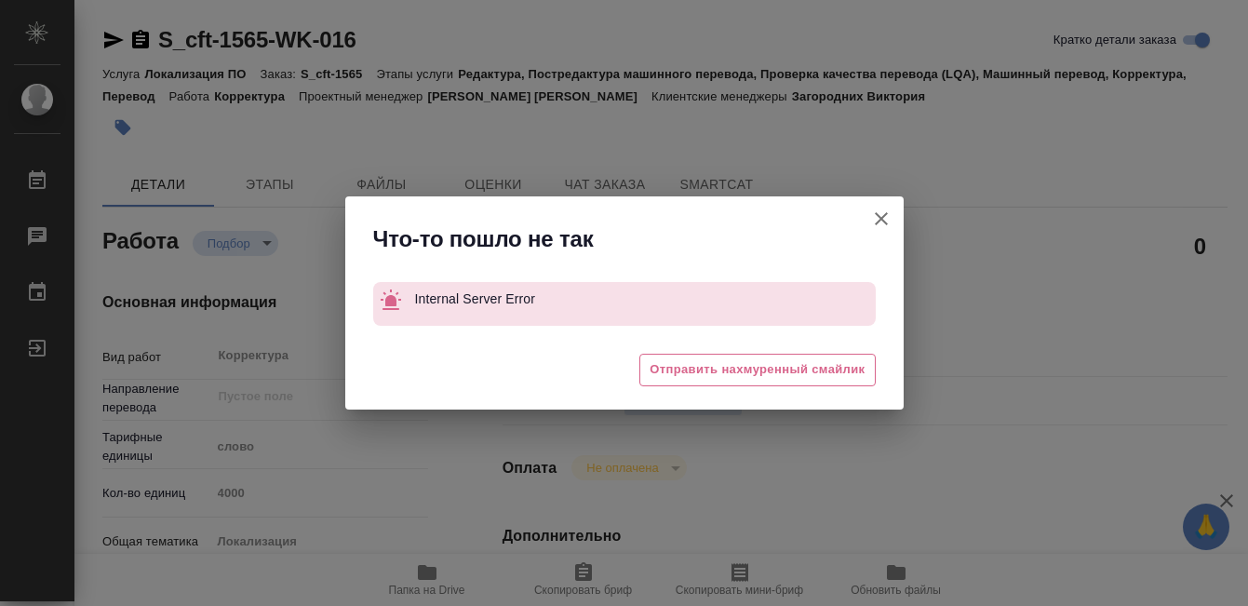
click at [884, 218] on icon "button" at bounding box center [881, 219] width 22 height 22
